Goal: Task Accomplishment & Management: Use online tool/utility

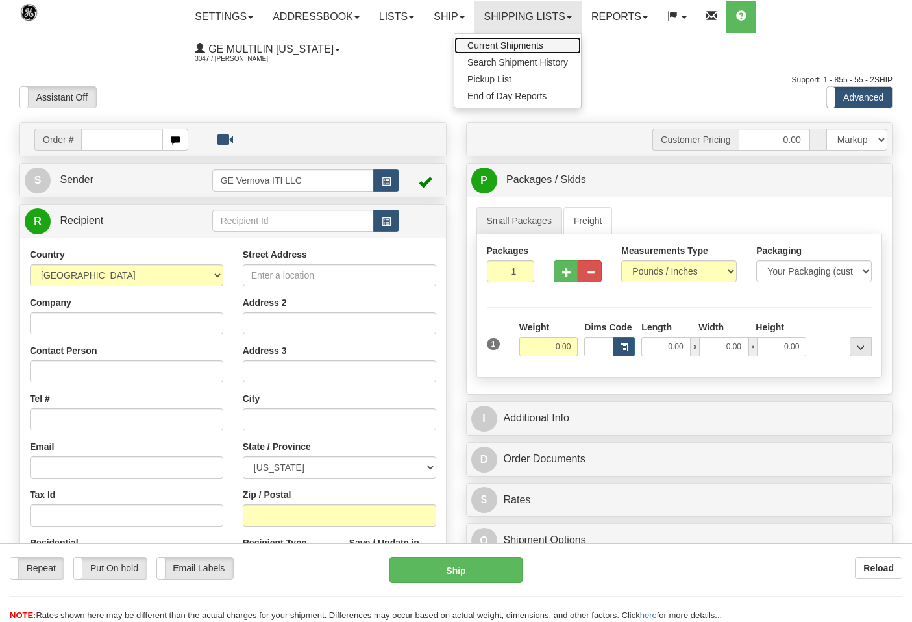
click at [507, 47] on span "Current Shipments" at bounding box center [506, 45] width 76 height 10
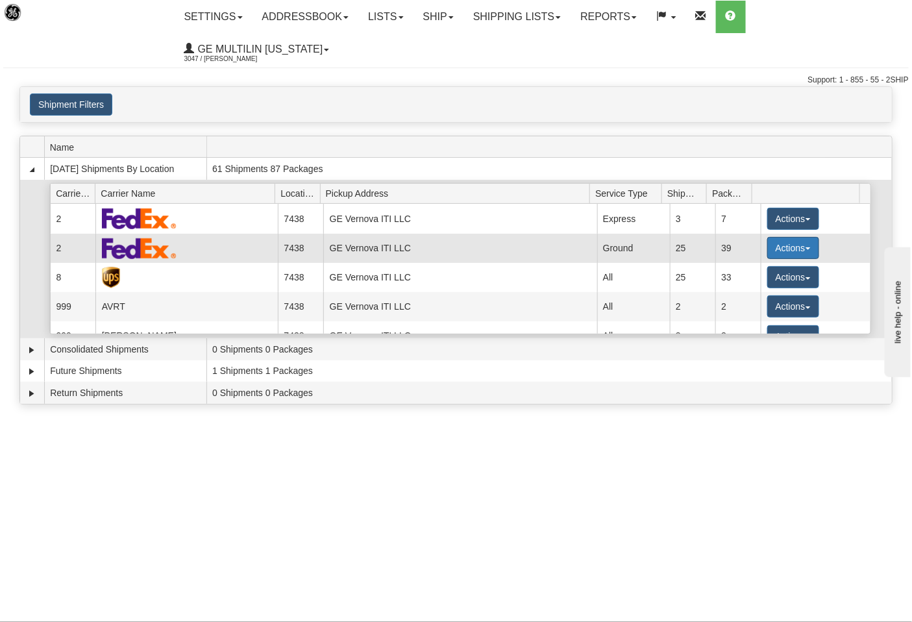
click at [771, 237] on button "Actions" at bounding box center [794, 248] width 52 height 22
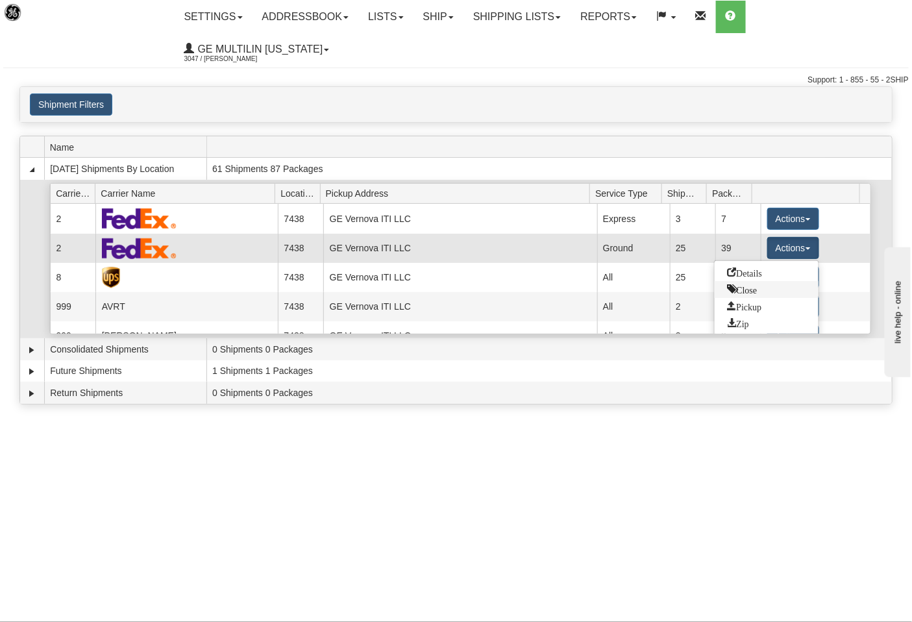
click at [756, 284] on span "Close" at bounding box center [743, 288] width 30 height 9
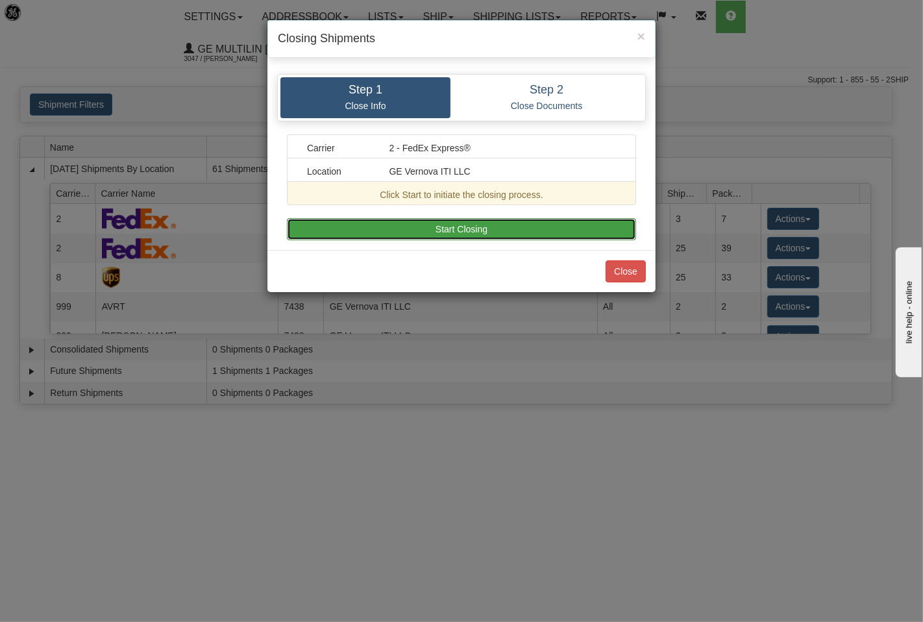
click at [488, 229] on button "Start Closing" at bounding box center [461, 229] width 349 height 22
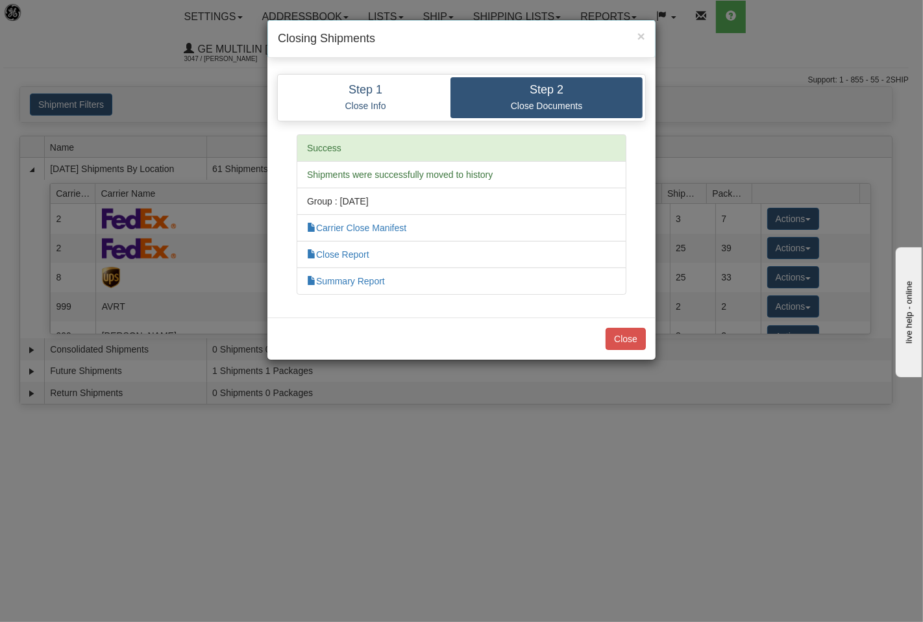
click at [351, 262] on li "Close Report" at bounding box center [462, 254] width 330 height 27
click at [349, 253] on link "Close Report" at bounding box center [338, 254] width 62 height 10
click at [639, 345] on button "Close" at bounding box center [626, 339] width 40 height 22
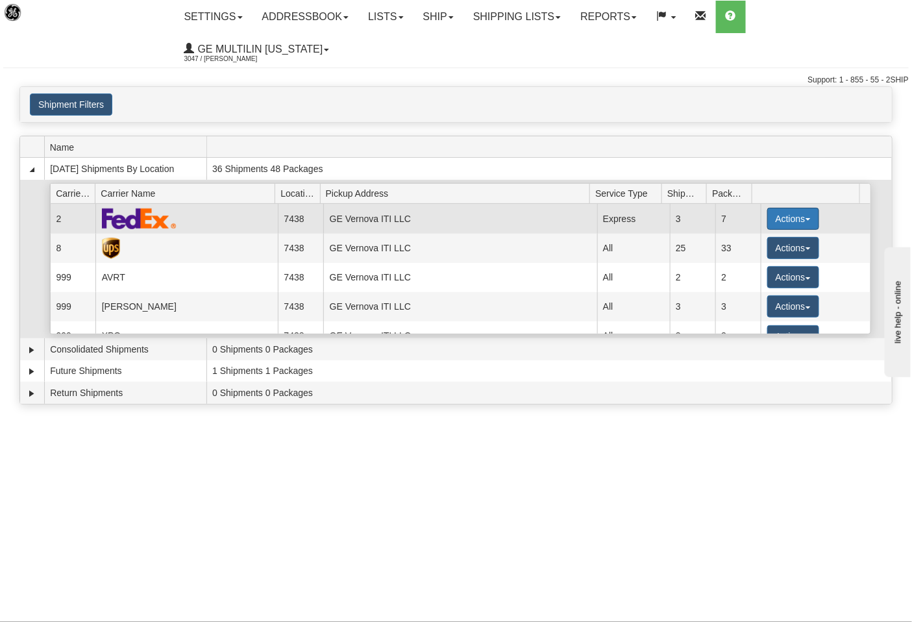
click at [768, 208] on button "Actions" at bounding box center [794, 219] width 52 height 22
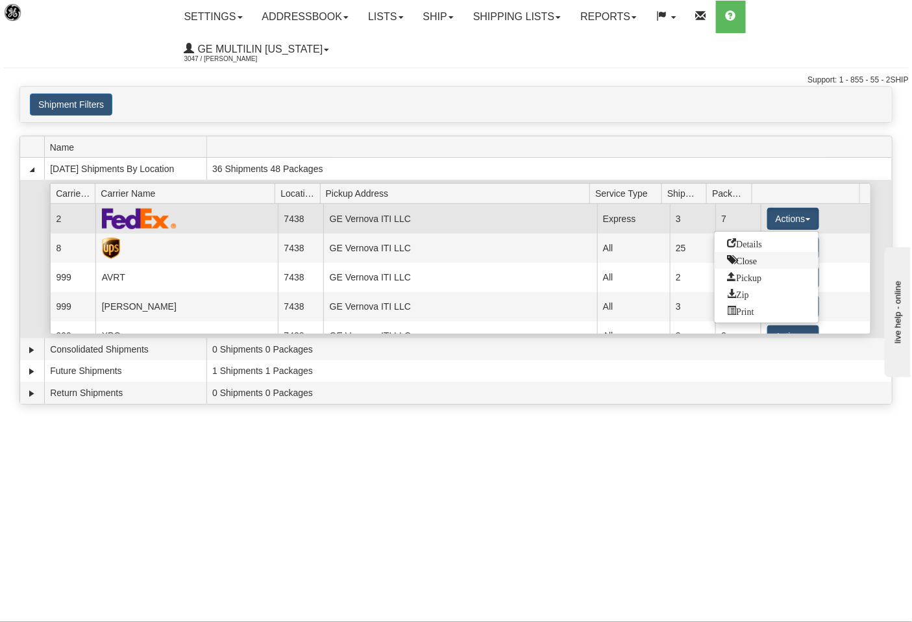
click at [751, 255] on span "Close" at bounding box center [743, 259] width 30 height 9
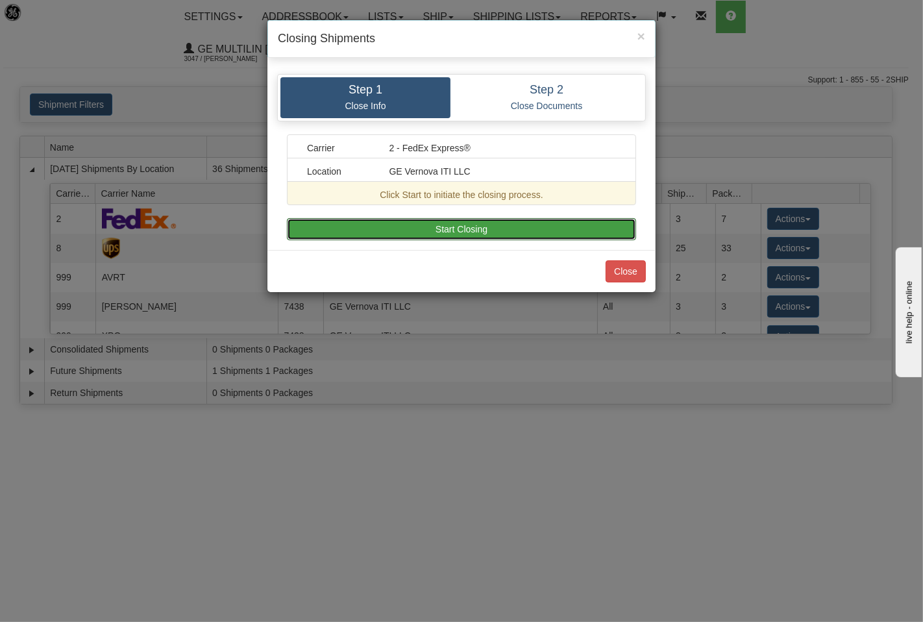
click at [531, 227] on button "Start Closing" at bounding box center [461, 229] width 349 height 22
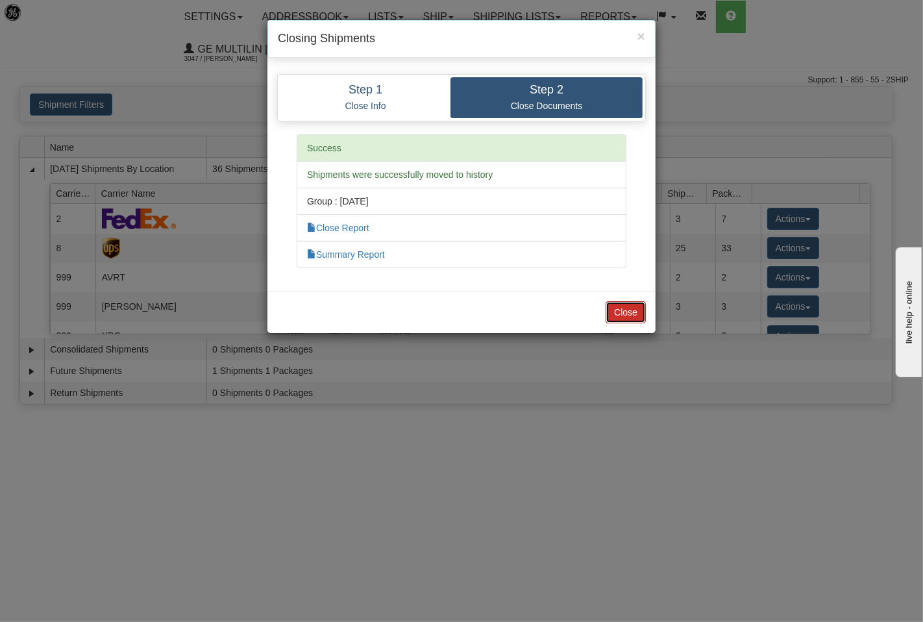
click at [633, 305] on button "Close" at bounding box center [626, 312] width 40 height 22
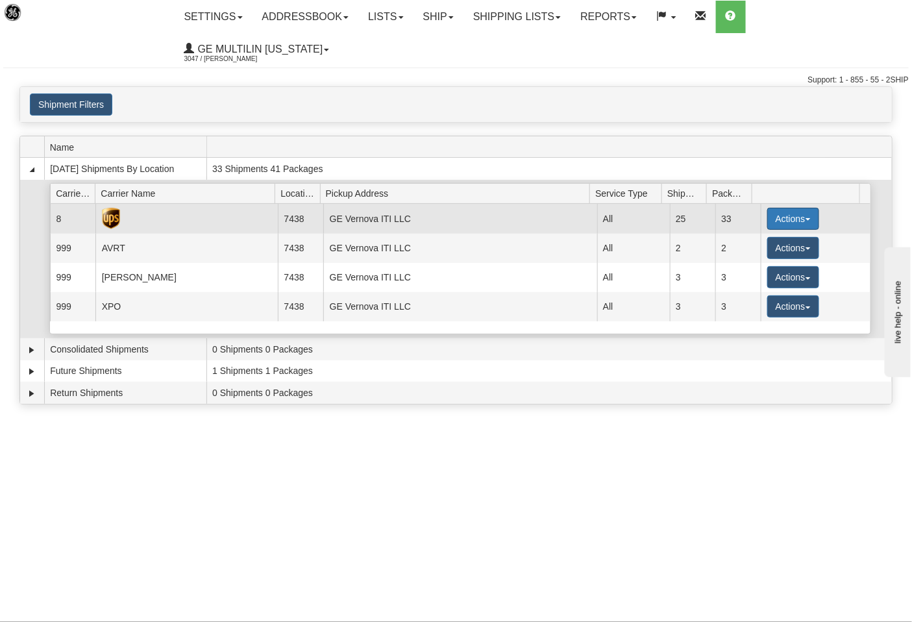
click at [771, 208] on button "Actions" at bounding box center [794, 219] width 52 height 22
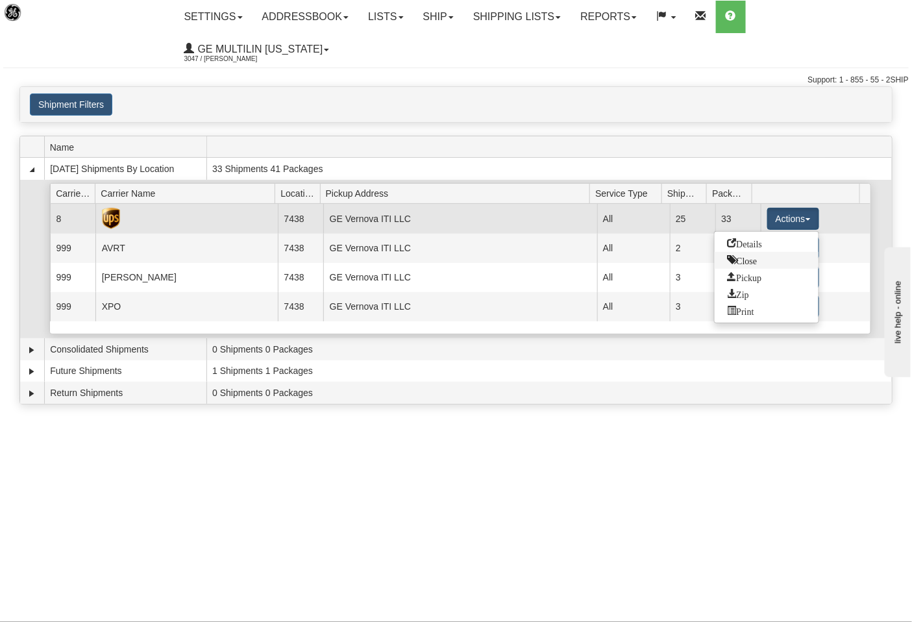
click at [758, 255] on span "Close" at bounding box center [743, 259] width 30 height 9
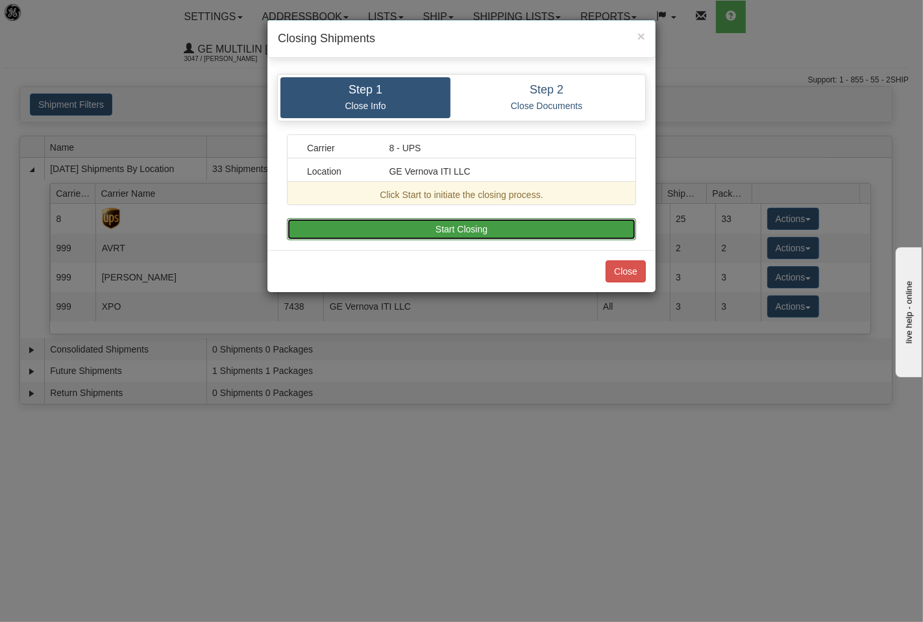
click at [558, 228] on button "Start Closing" at bounding box center [461, 229] width 349 height 22
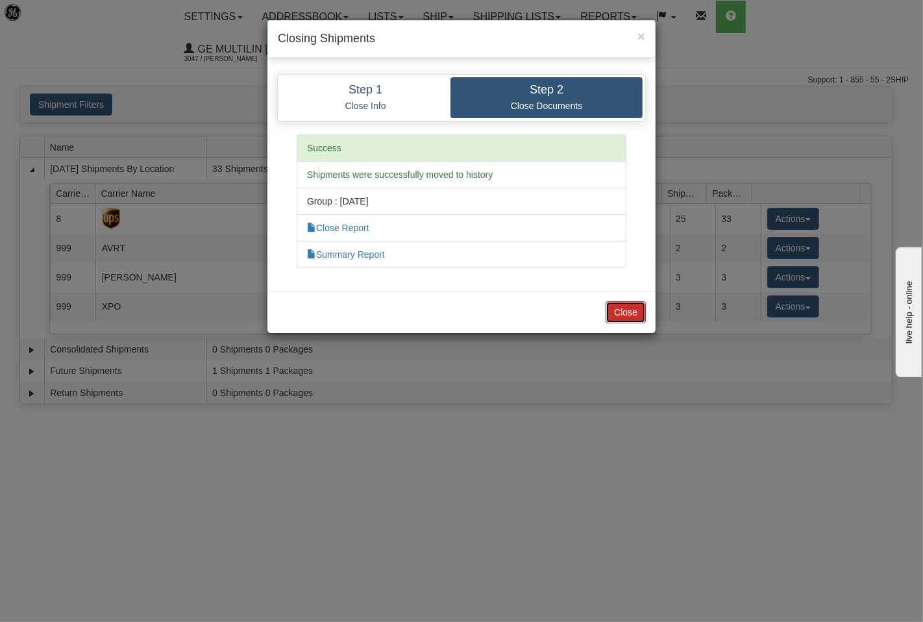
click at [631, 308] on button "Close" at bounding box center [626, 312] width 40 height 22
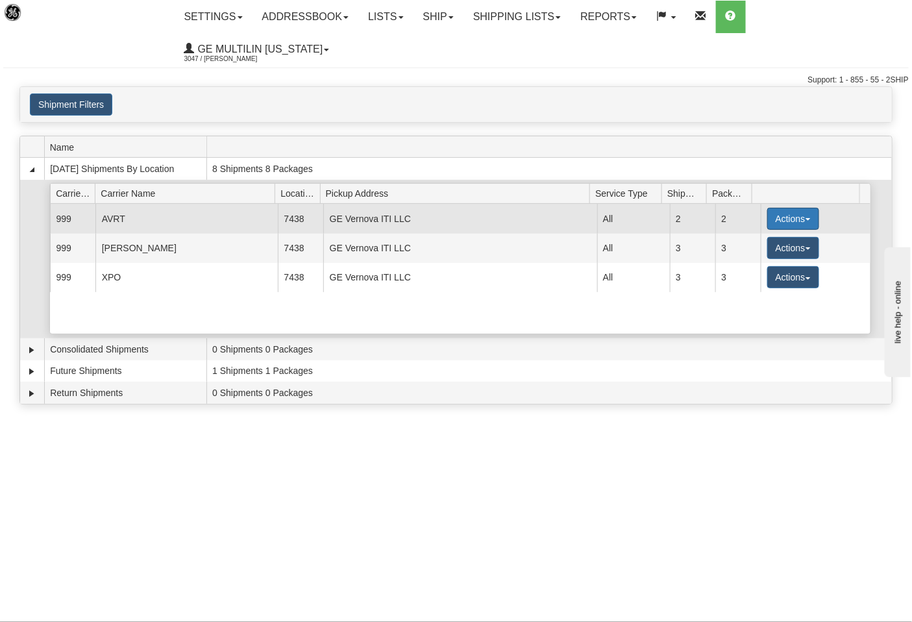
click at [777, 208] on button "Actions" at bounding box center [794, 219] width 52 height 22
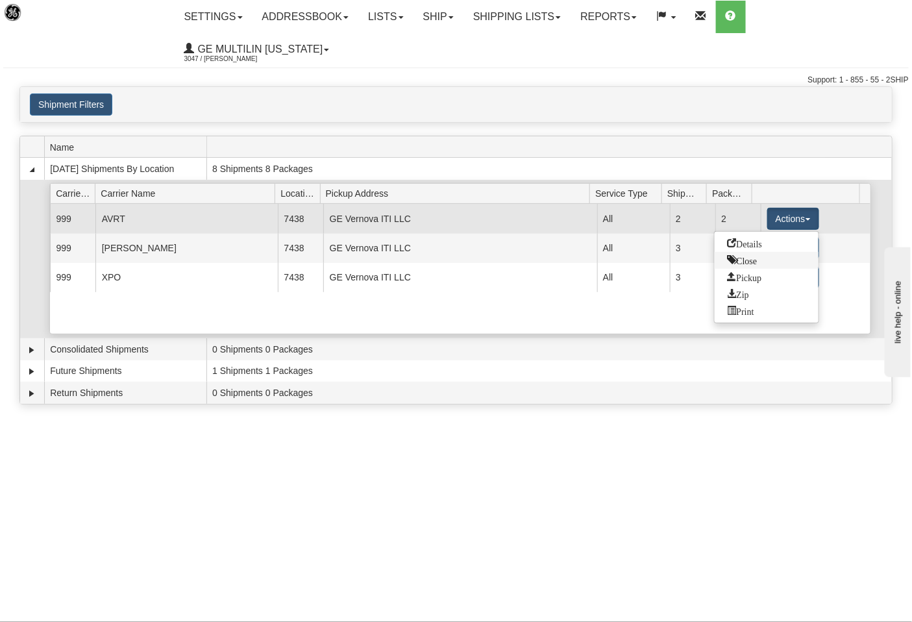
click at [747, 255] on span "Close" at bounding box center [743, 259] width 30 height 9
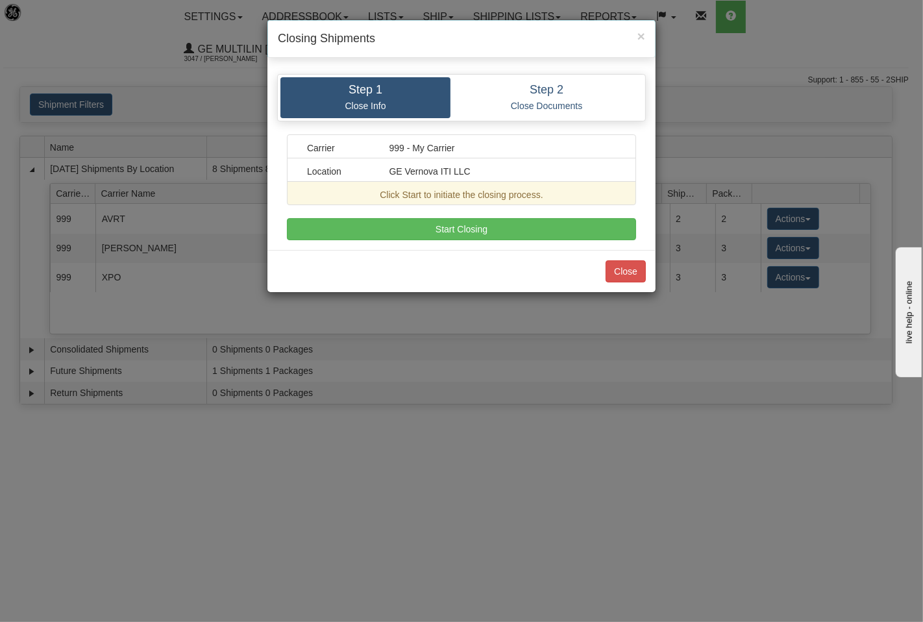
click at [620, 257] on div "Close" at bounding box center [462, 271] width 388 height 42
click at [605, 245] on div "Step 1 Close Info Step 2 Close Documents Carrier 999 - My Carrier Location GE V…" at bounding box center [462, 157] width 388 height 186
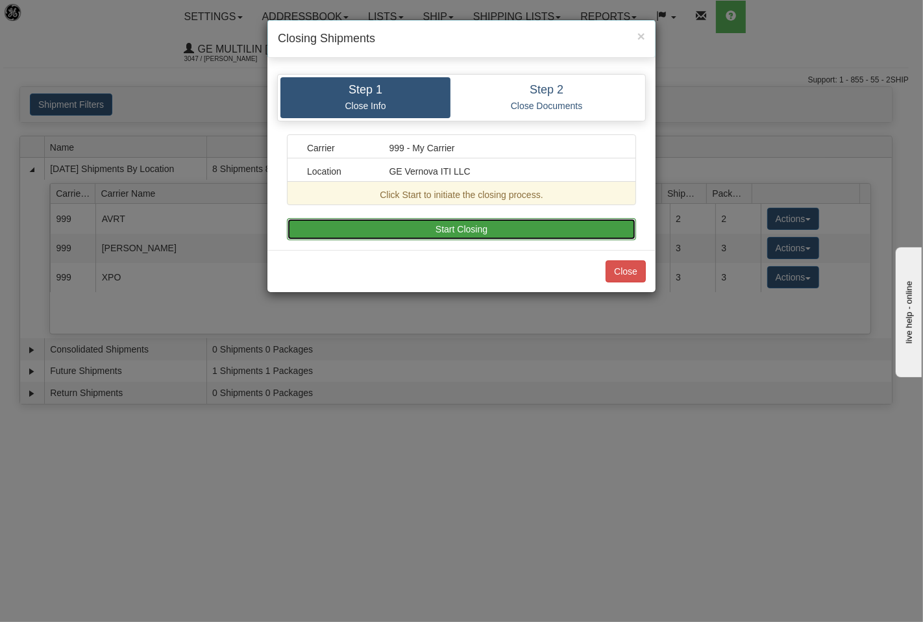
click at [602, 239] on button "Start Closing" at bounding box center [461, 229] width 349 height 22
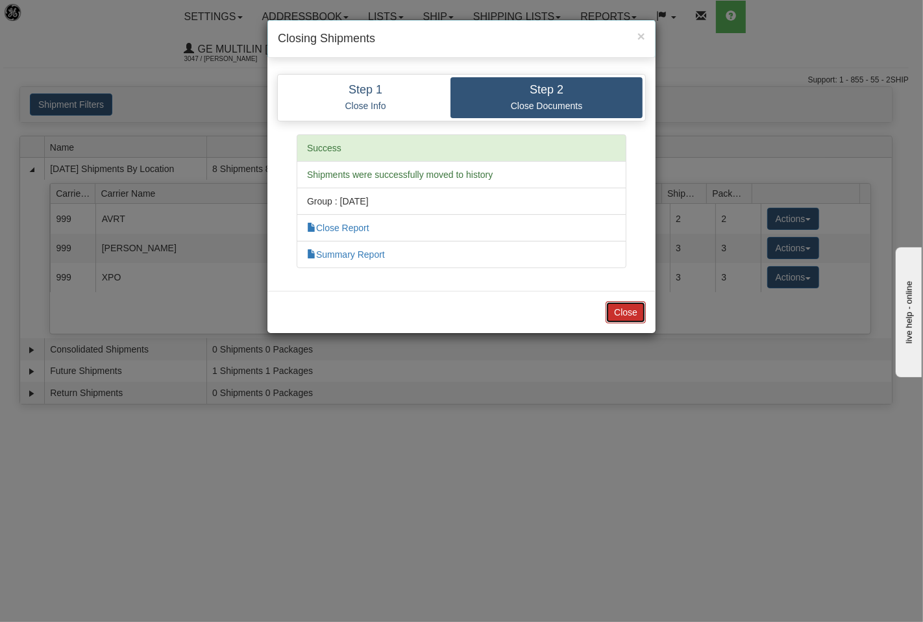
click at [632, 305] on button "Close" at bounding box center [626, 312] width 40 height 22
